Goal: Transaction & Acquisition: Obtain resource

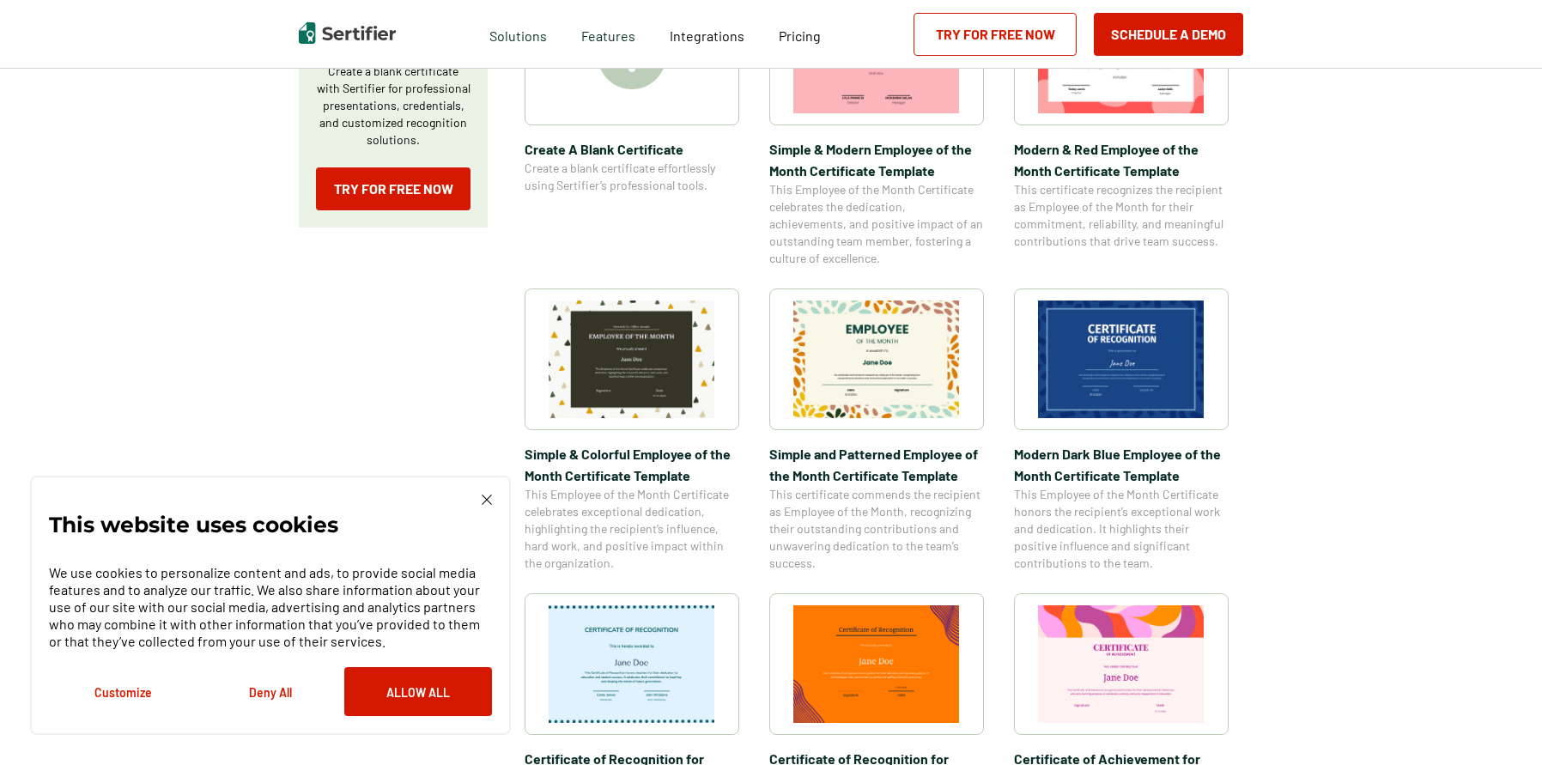
scroll to position [400, 0]
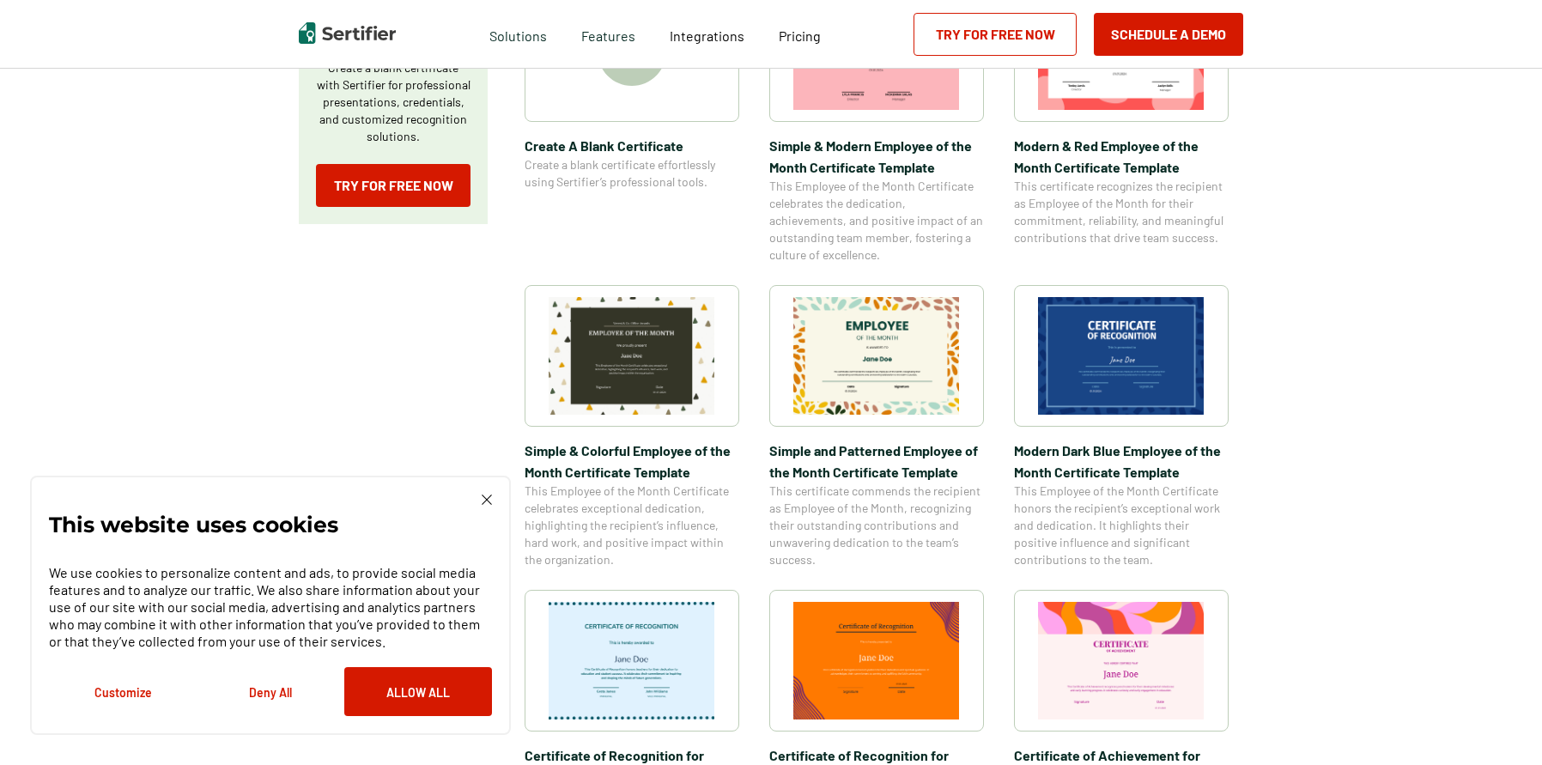
click at [949, 377] on img at bounding box center [876, 356] width 167 height 118
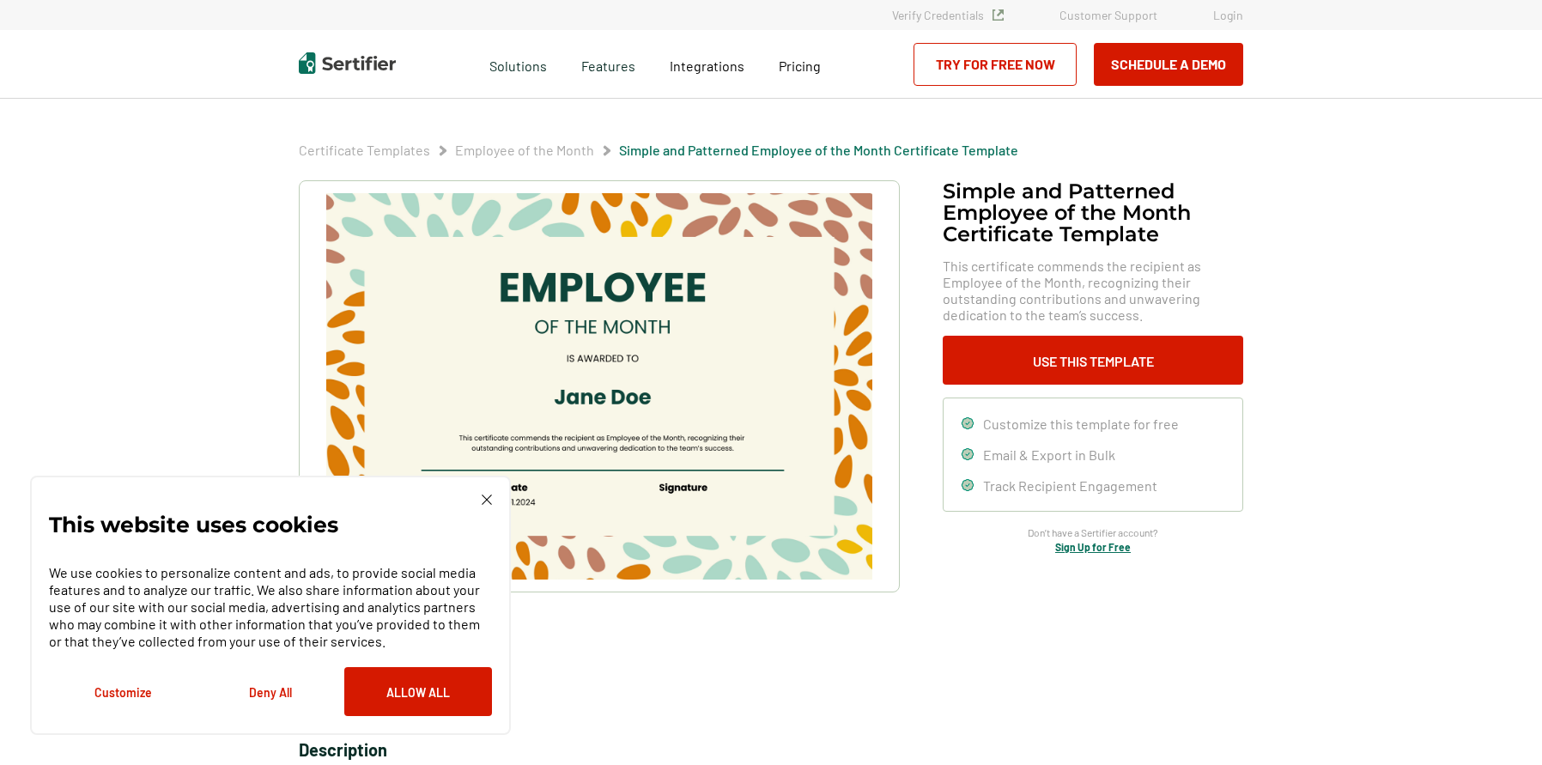
click at [493, 497] on div "This website uses cookies We use cookies to personalize content and ads, to pro…" at bounding box center [270, 605] width 481 height 259
click at [484, 498] on img at bounding box center [487, 499] width 10 height 10
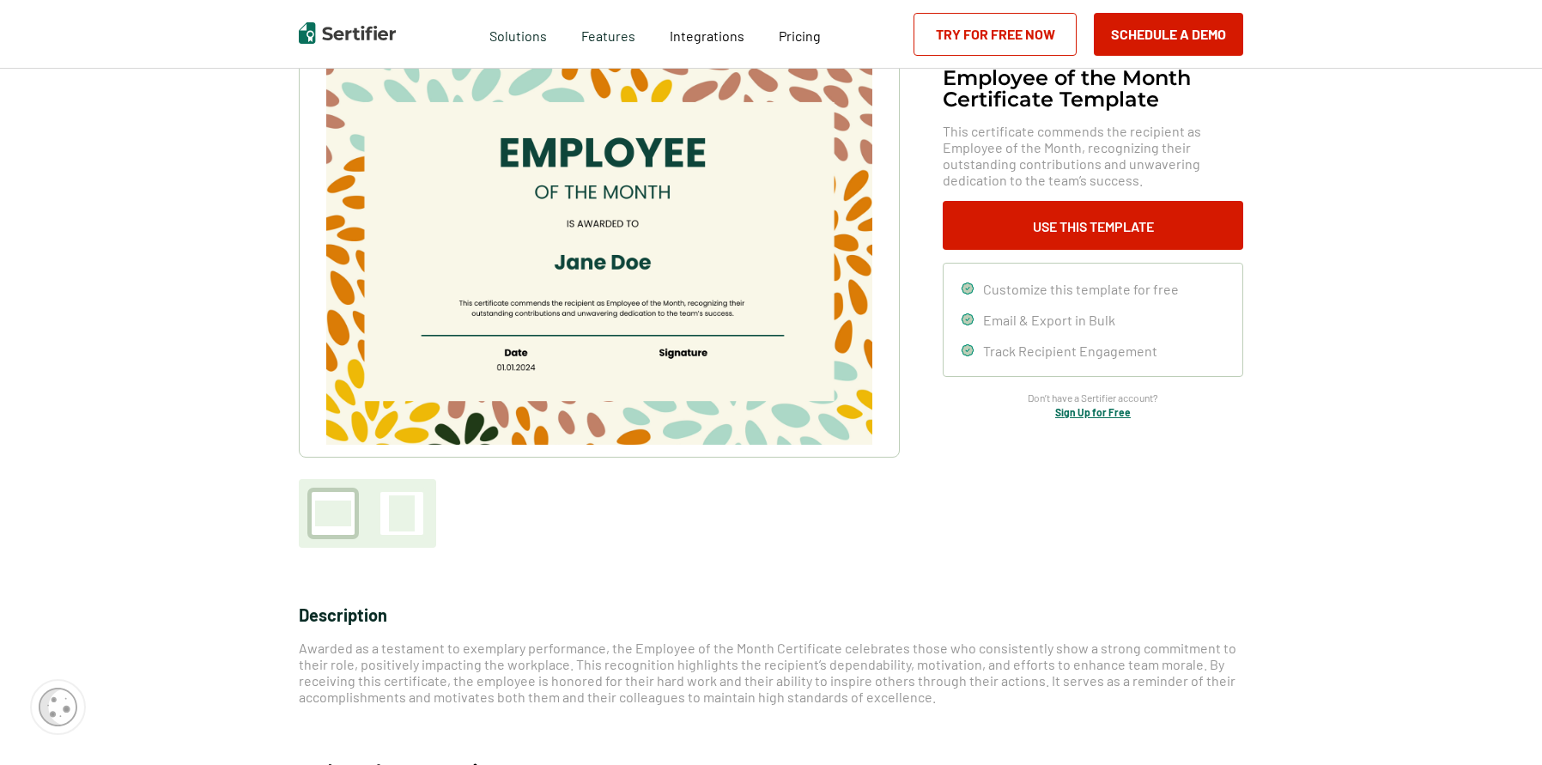
scroll to position [91, 0]
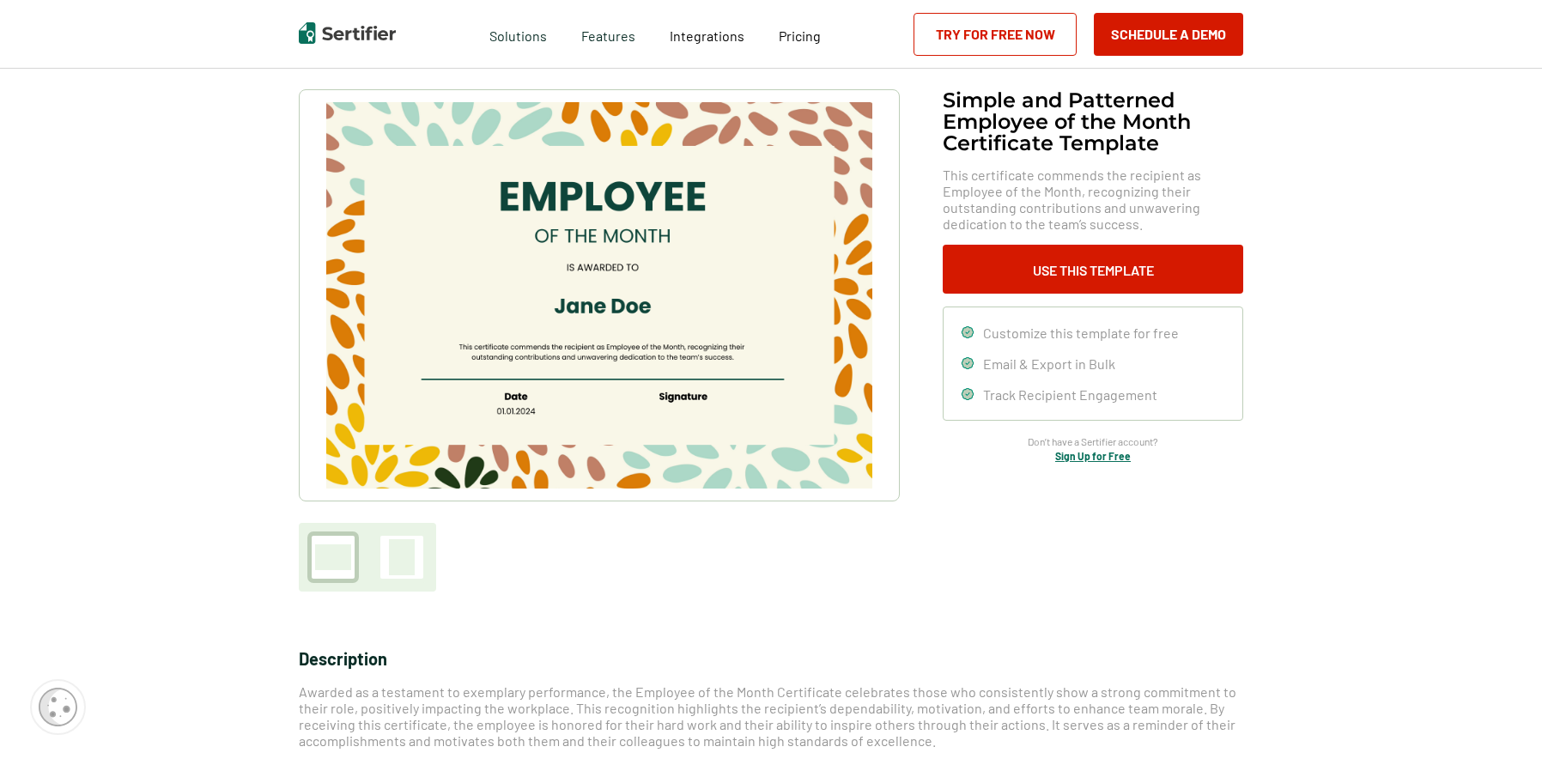
click at [616, 243] on img at bounding box center [599, 295] width 546 height 386
click at [595, 207] on img at bounding box center [599, 295] width 546 height 386
click at [1115, 274] on button "Use This Template" at bounding box center [1093, 269] width 300 height 49
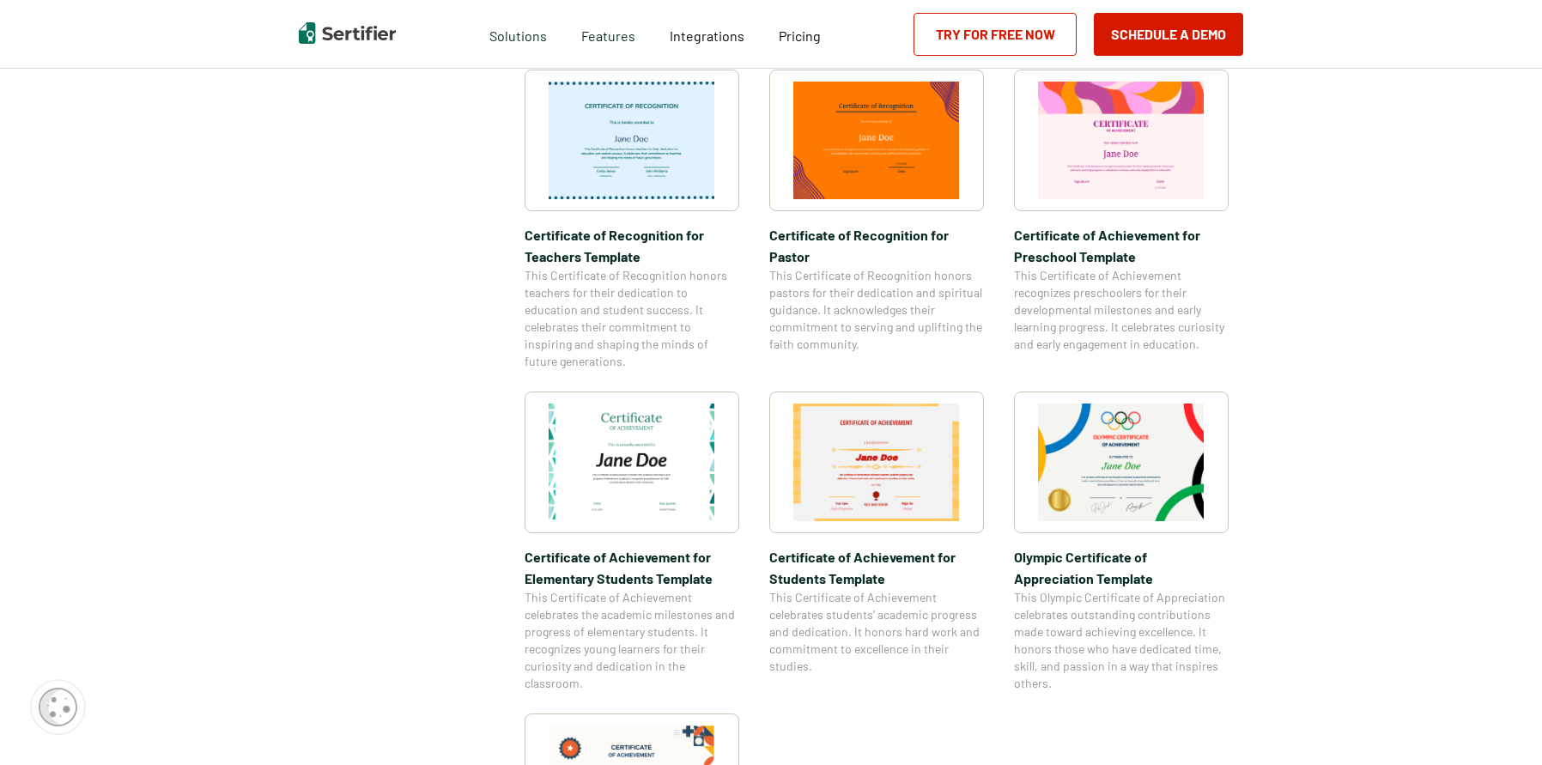
scroll to position [922, 0]
click at [1108, 453] on img at bounding box center [1121, 461] width 167 height 118
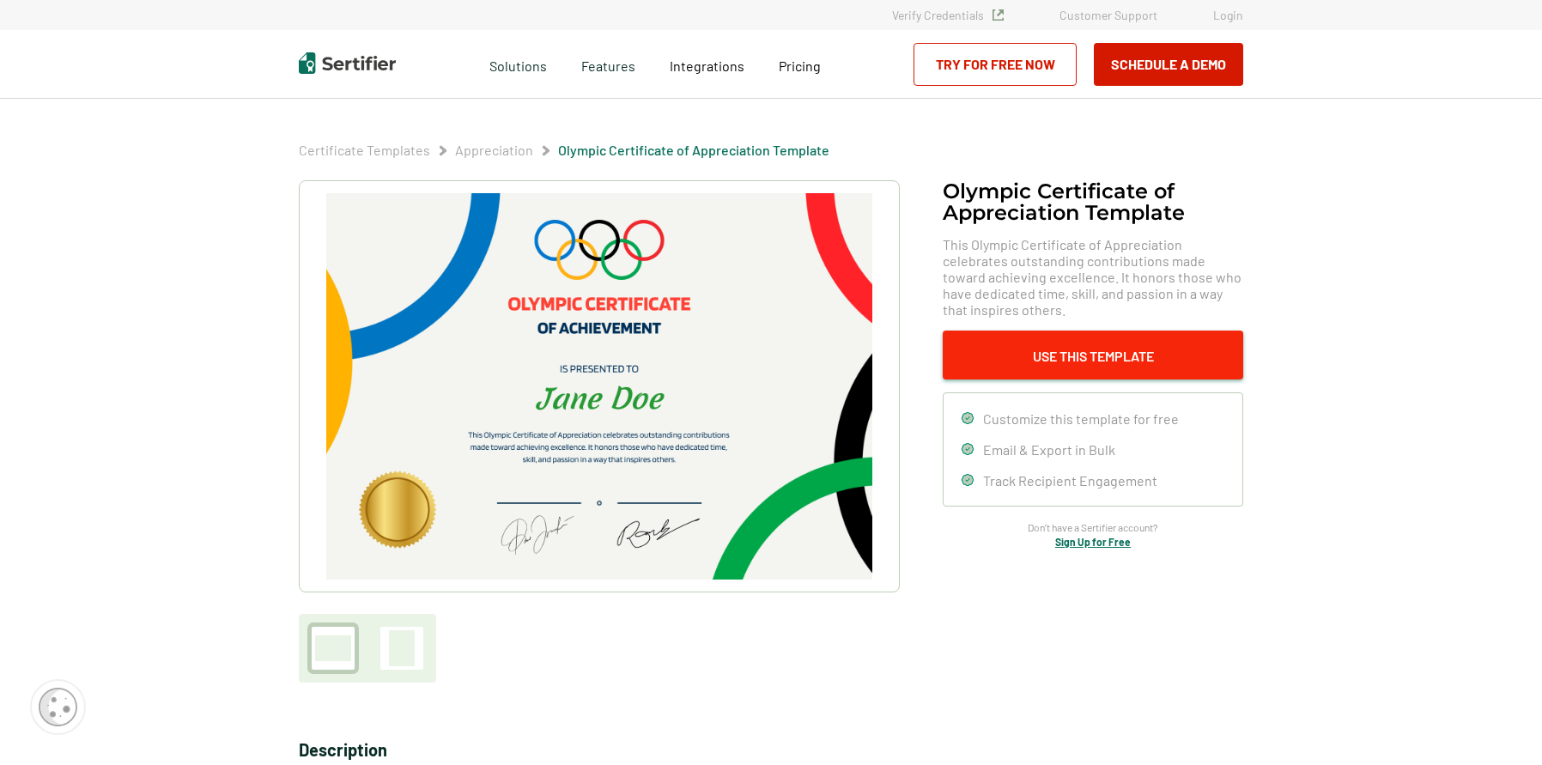
click at [1080, 361] on button "Use This Template" at bounding box center [1093, 355] width 300 height 49
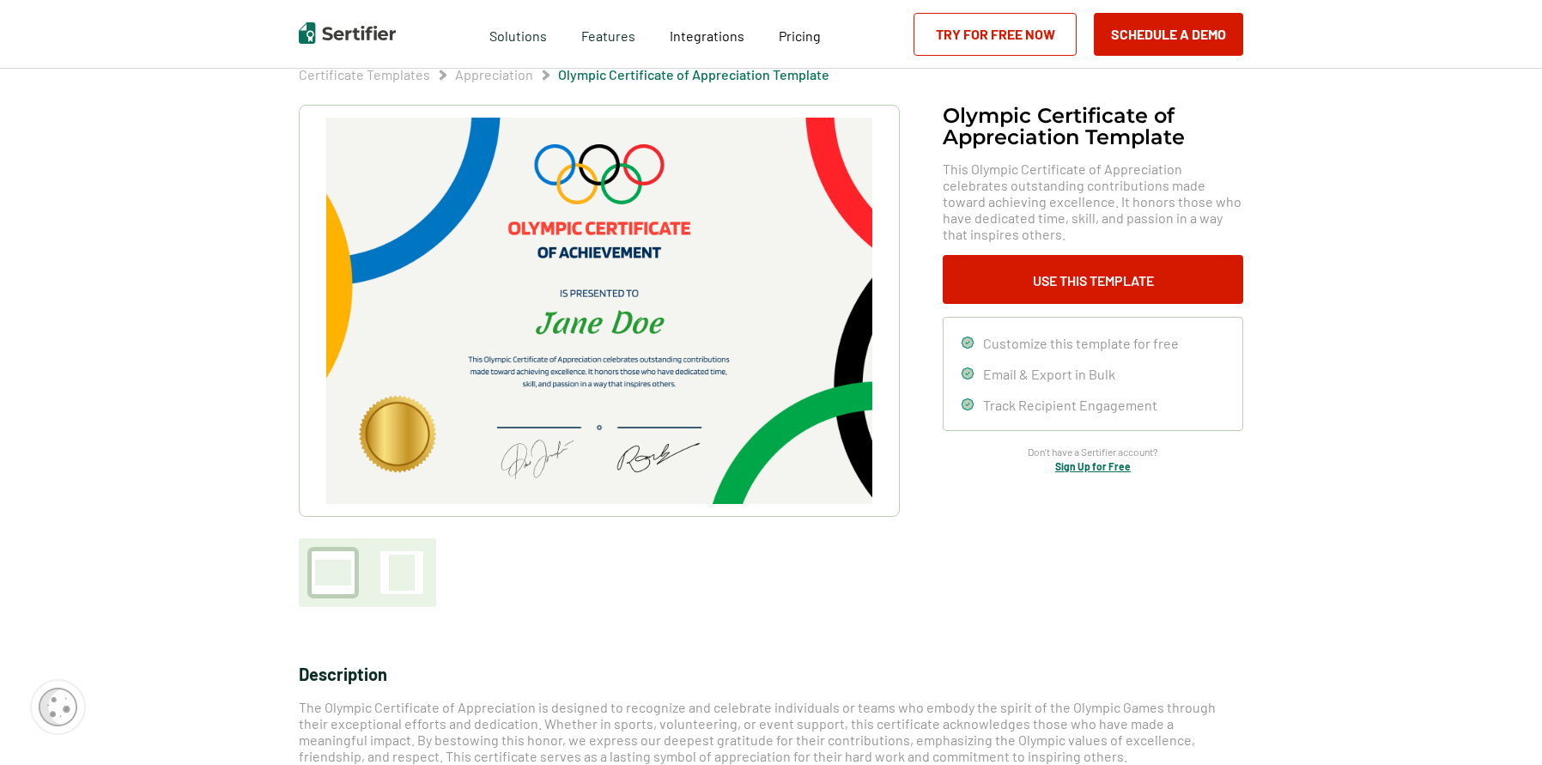
scroll to position [70, 0]
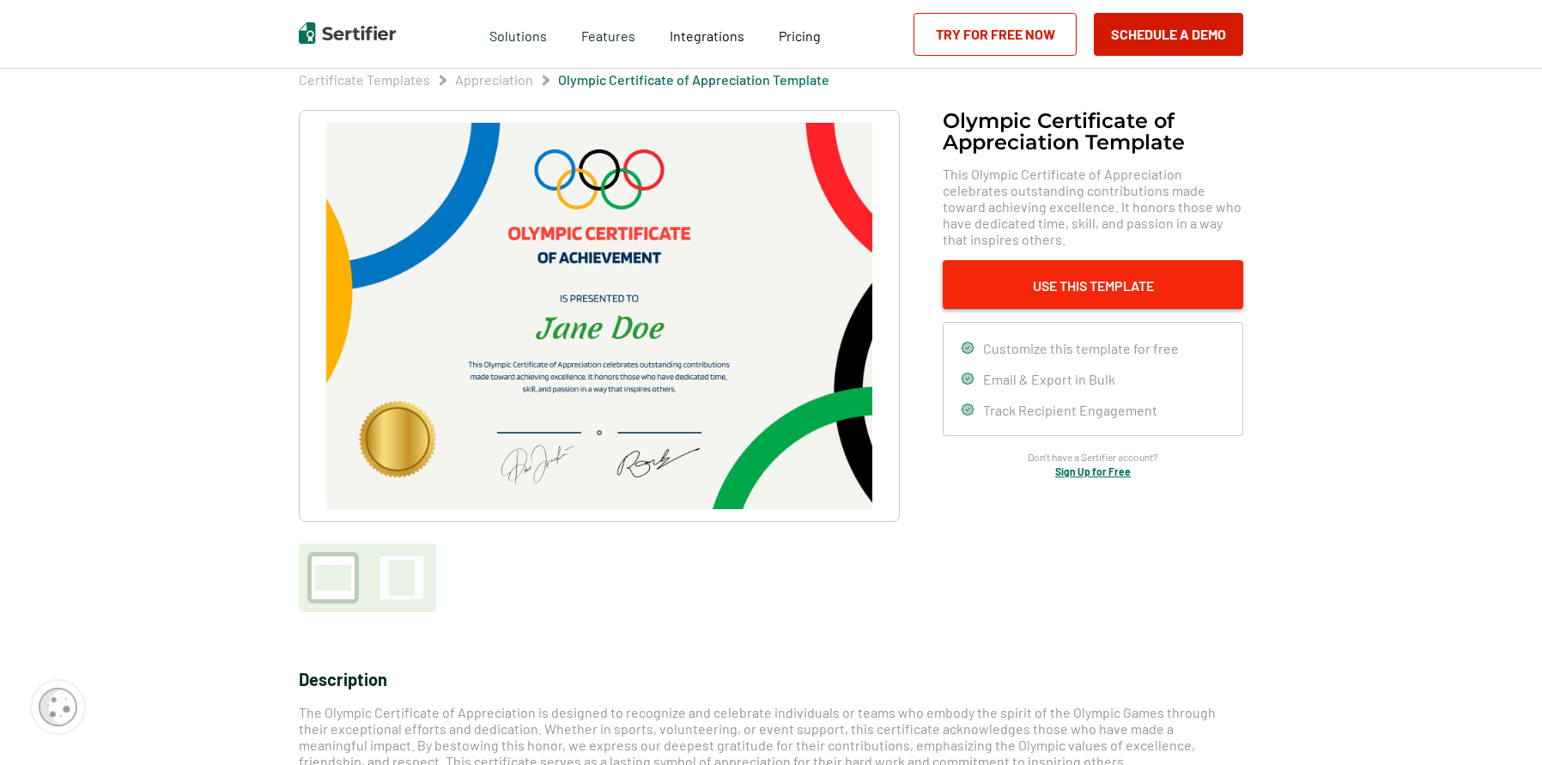
click at [1218, 286] on button "Use This Template" at bounding box center [1093, 284] width 300 height 49
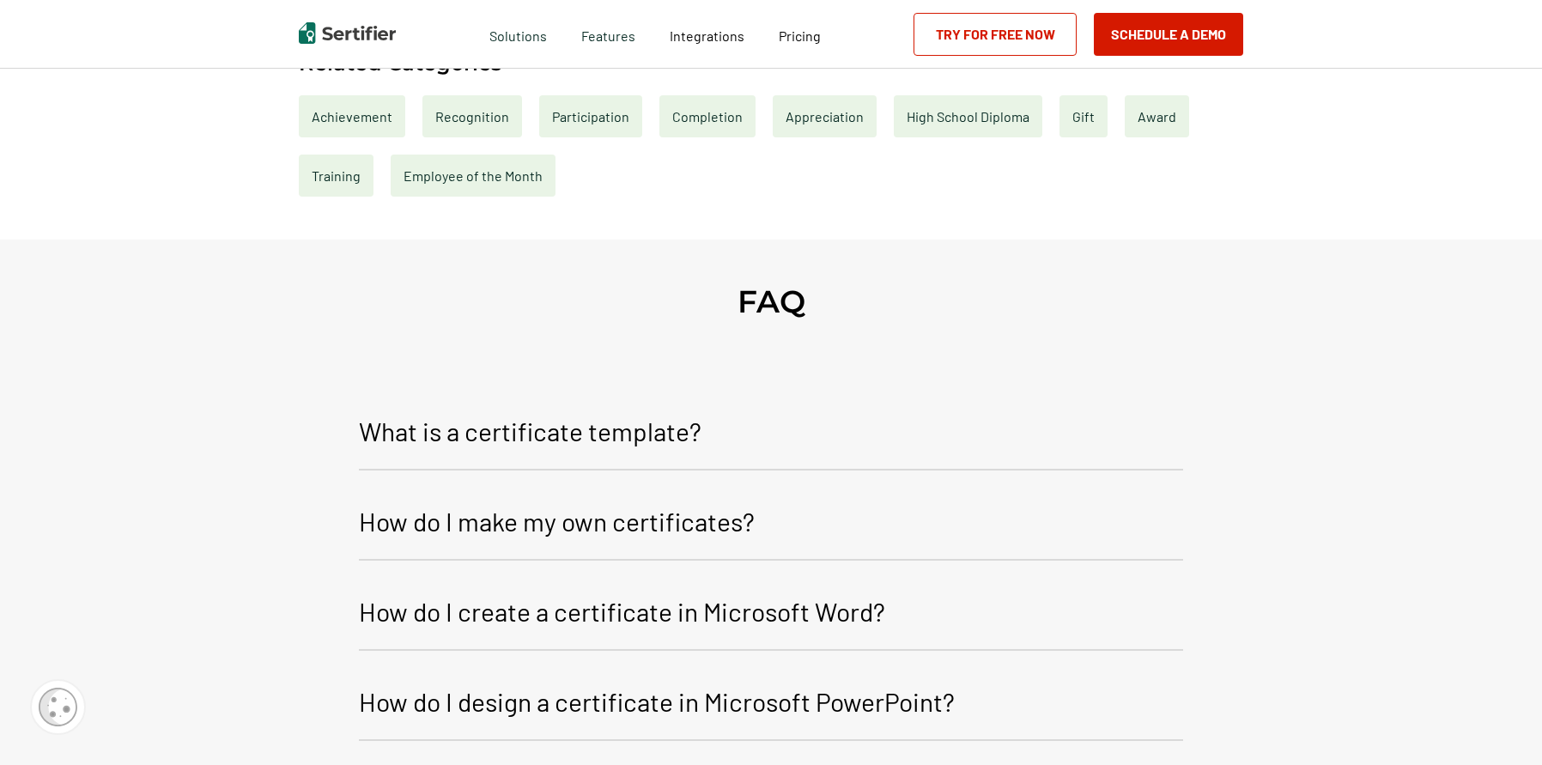
scroll to position [885, 0]
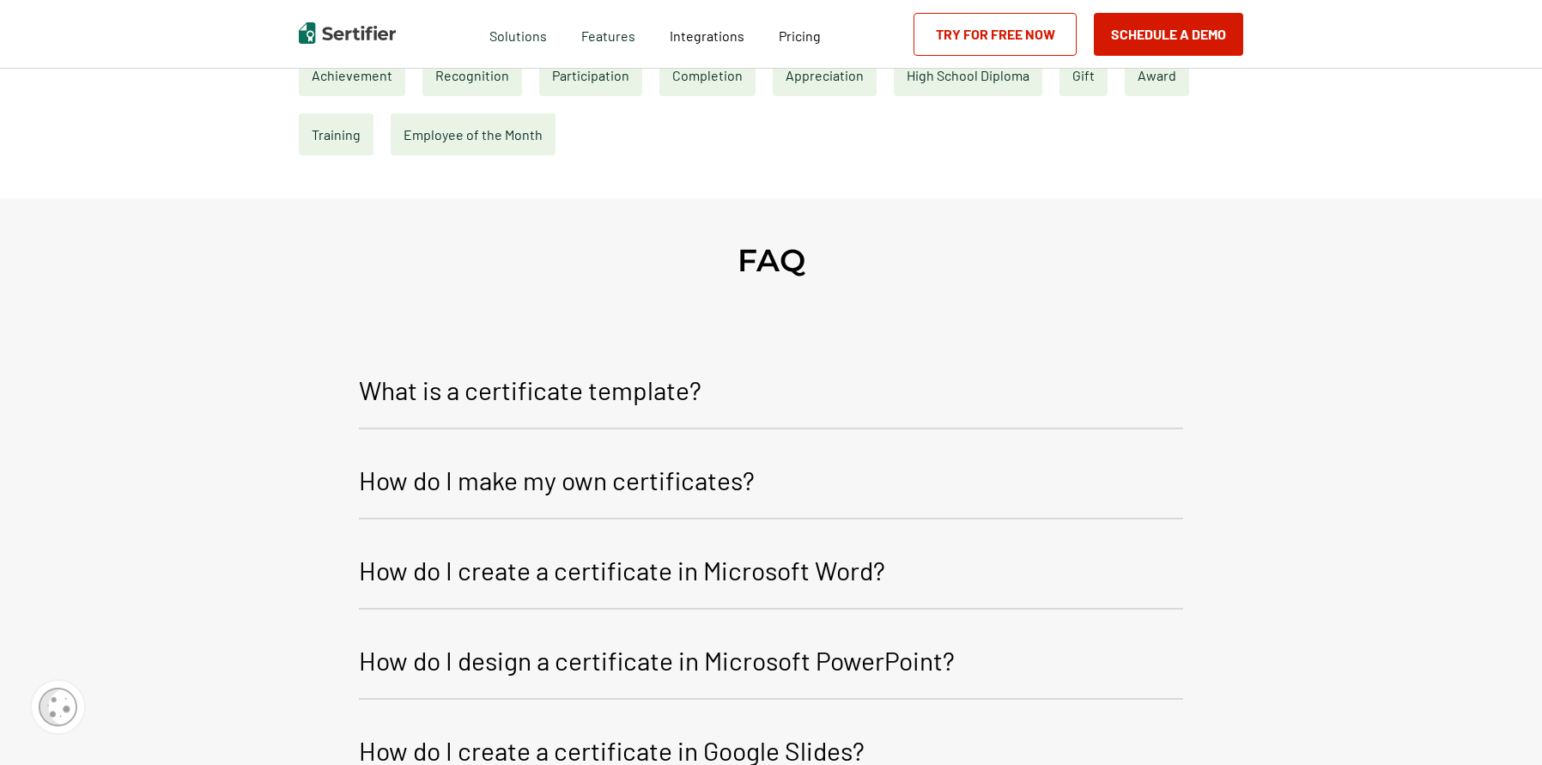
click at [665, 384] on p "What is a certificate template?" at bounding box center [530, 389] width 343 height 41
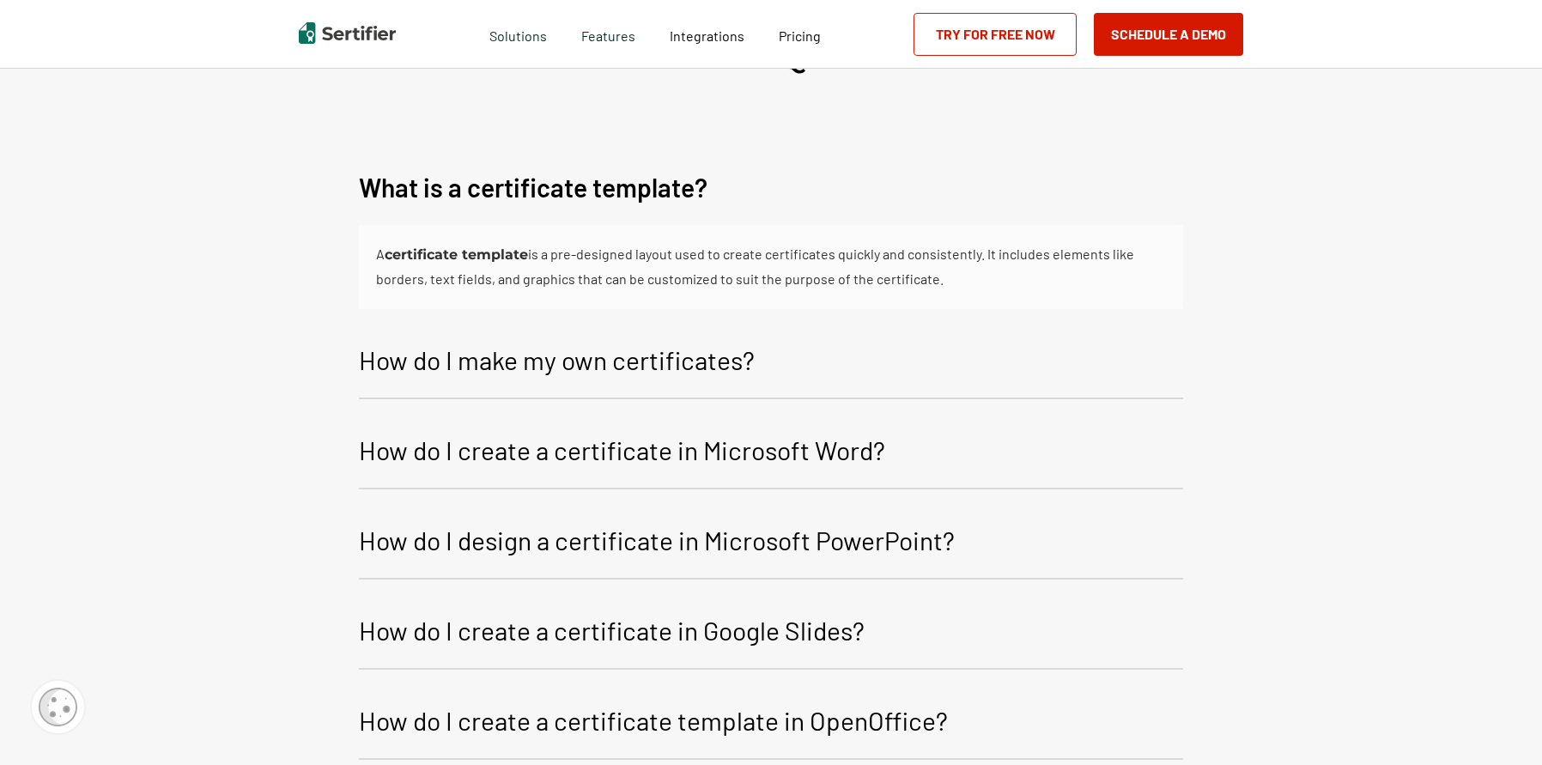
scroll to position [1101, 0]
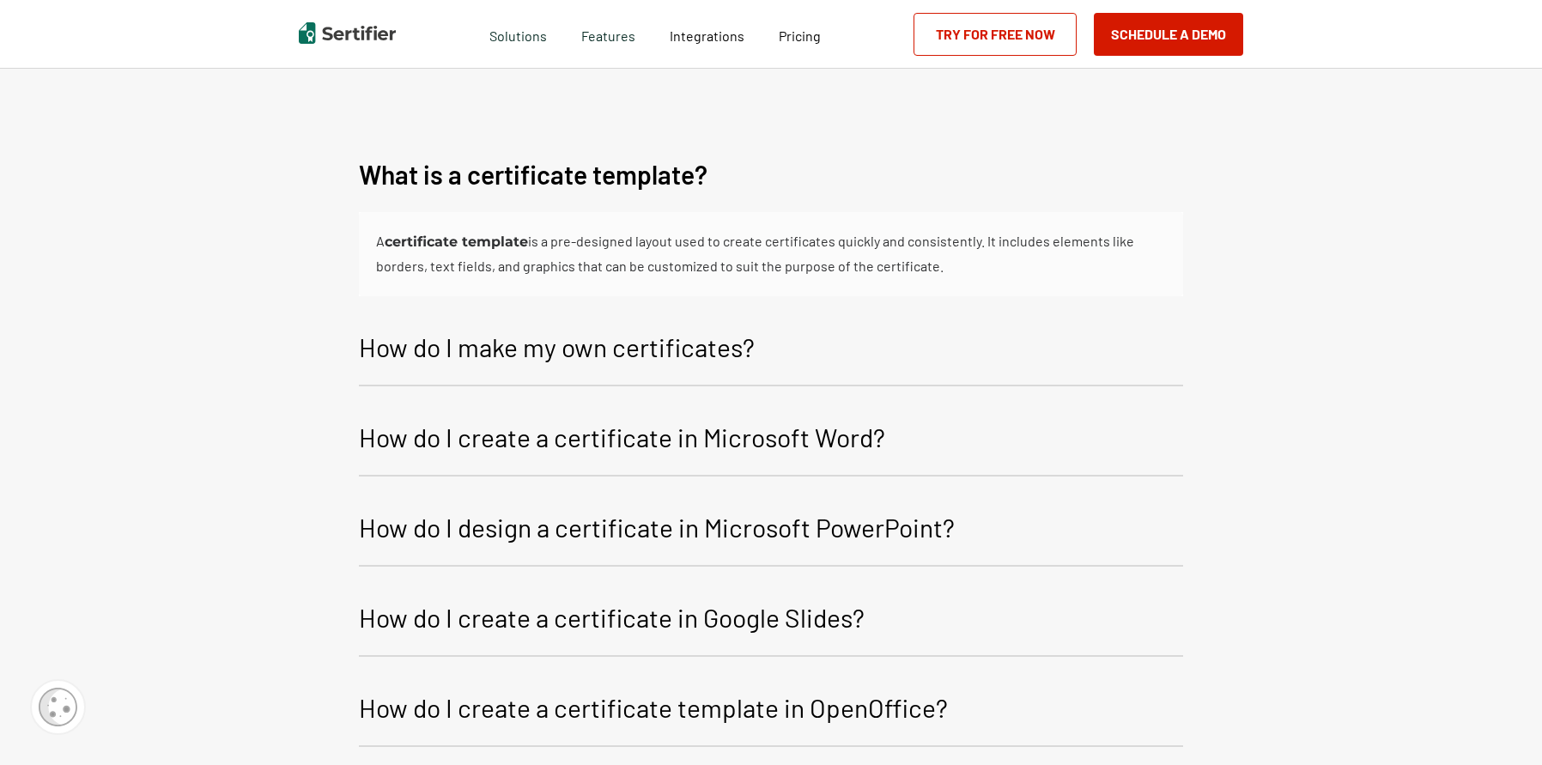
click at [672, 366] on p "How do I make my own certificates?" at bounding box center [557, 346] width 396 height 41
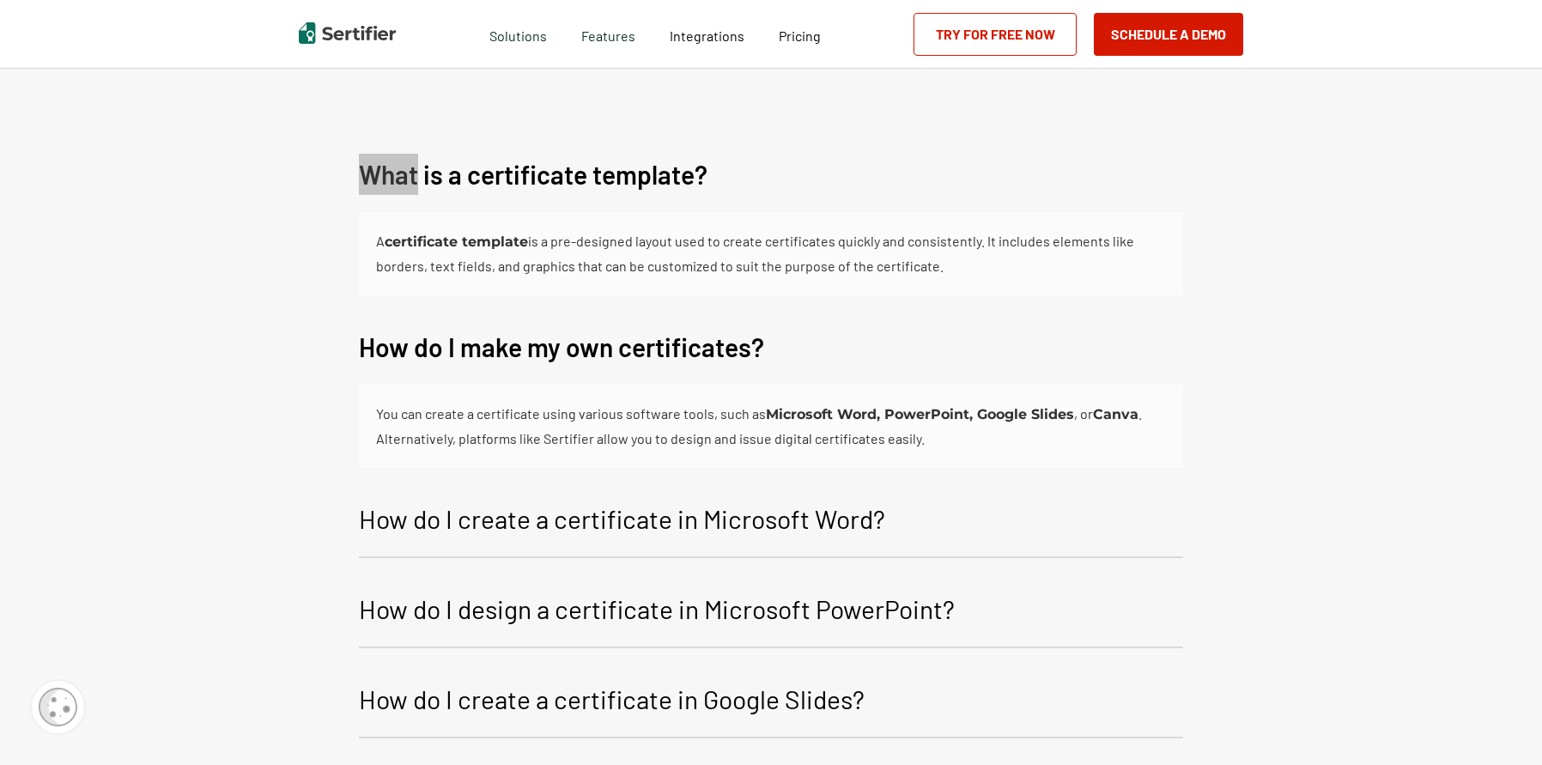
click at [600, 136] on div "FAQ What is a certificate template? A certificate template is a pre-designed la…" at bounding box center [771, 624] width 1542 height 1283
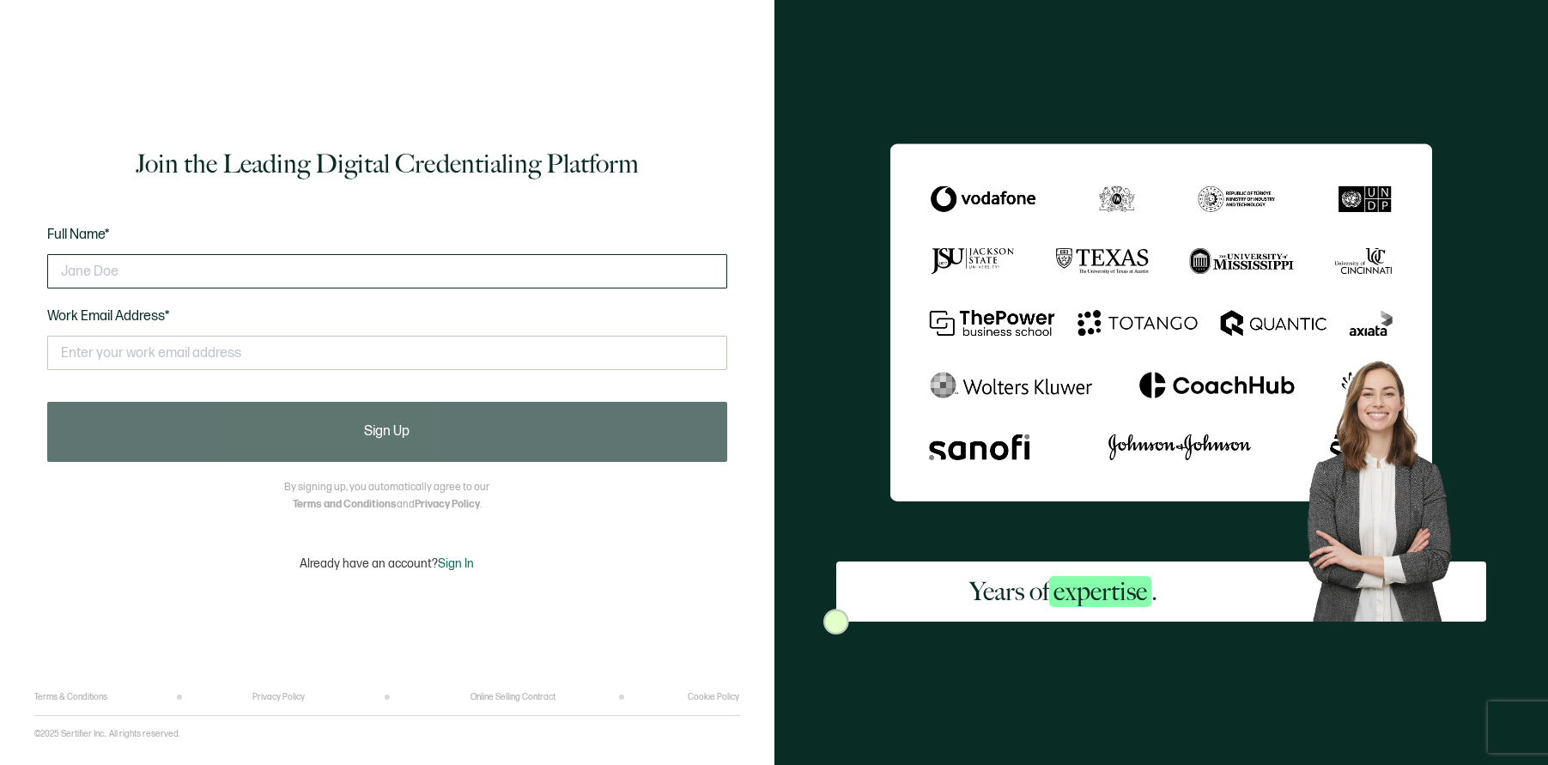
click at [449, 283] on input "text" at bounding box center [387, 271] width 680 height 34
type input "J"
type input "[PERSON_NAME]"
type input "[EMAIL_ADDRESS][DOMAIN_NAME]"
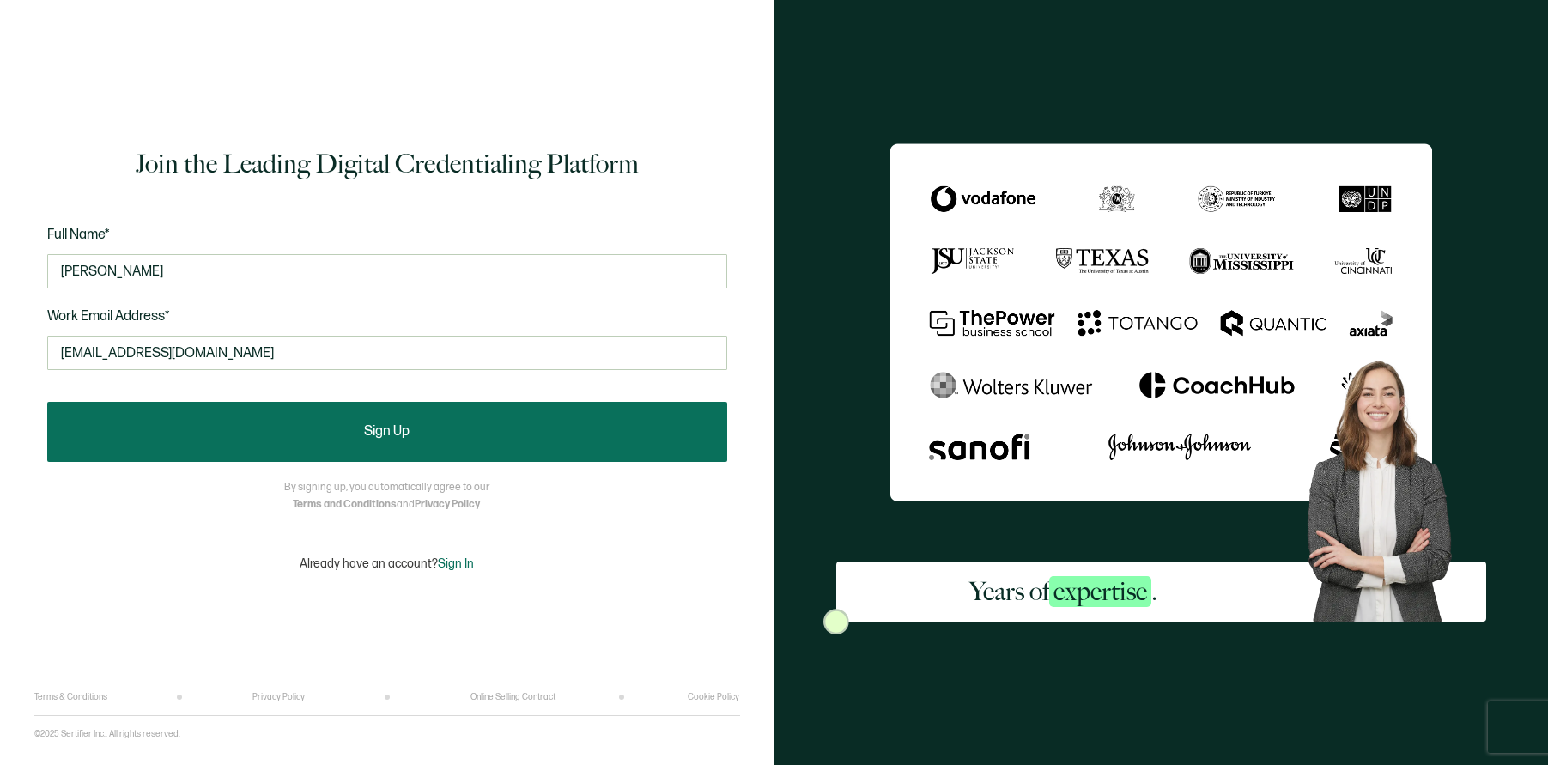
click at [440, 419] on button "Sign Up" at bounding box center [387, 432] width 680 height 60
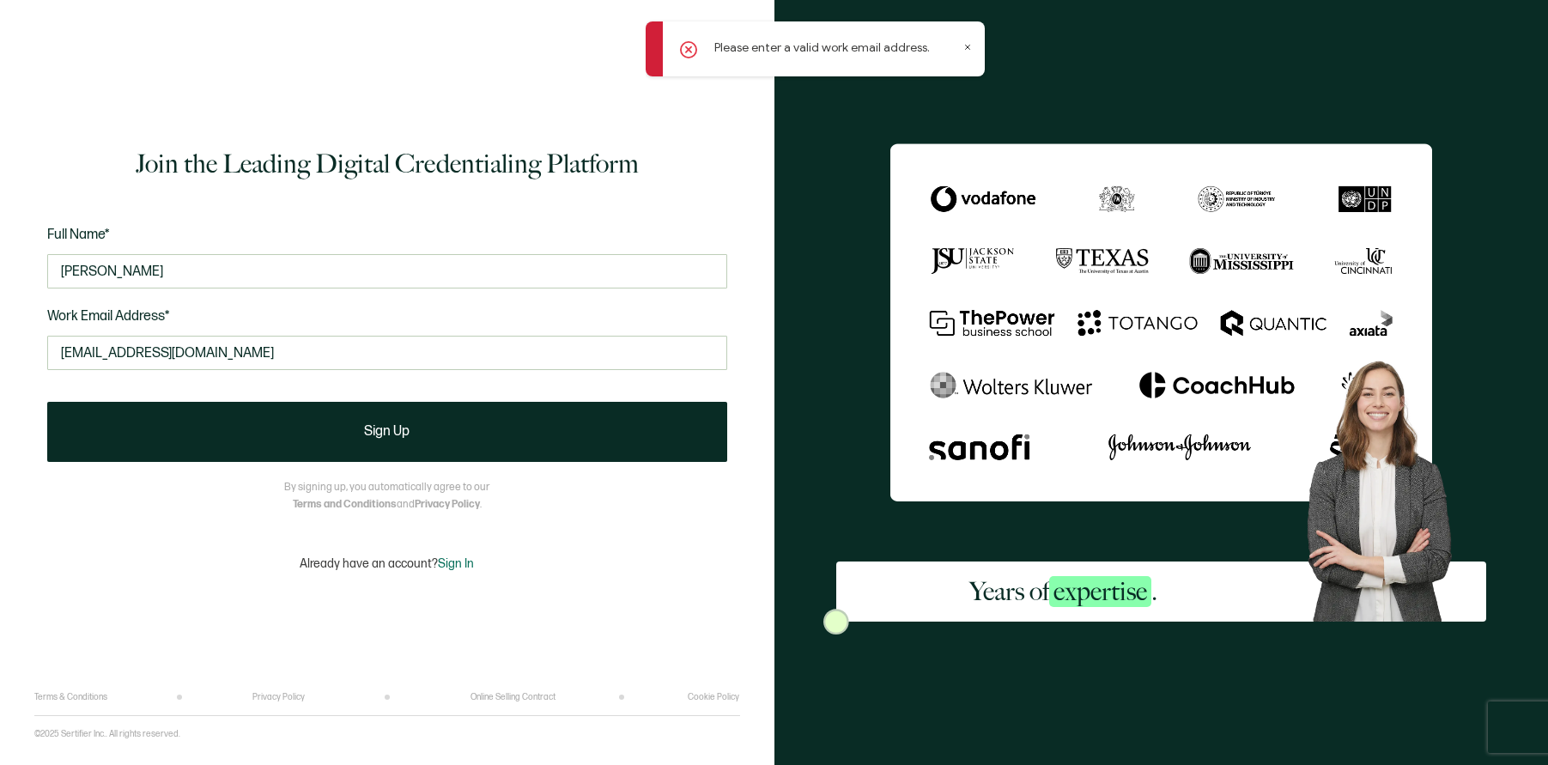
click at [968, 44] on icon at bounding box center [967, 47] width 9 height 9
